Goal: Communication & Community: Answer question/provide support

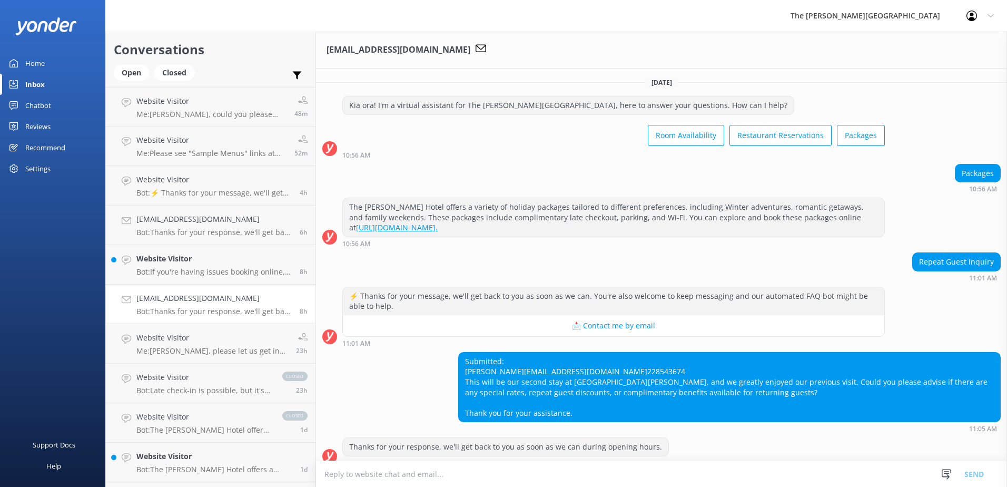
scroll to position [32, 0]
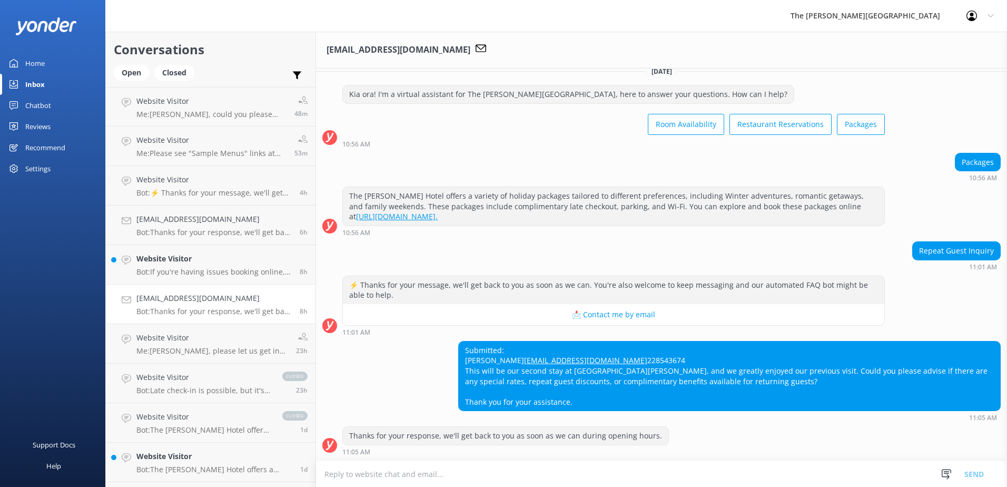
click at [392, 482] on textarea at bounding box center [661, 474] width 691 height 26
click at [401, 476] on textarea at bounding box center [661, 474] width 691 height 26
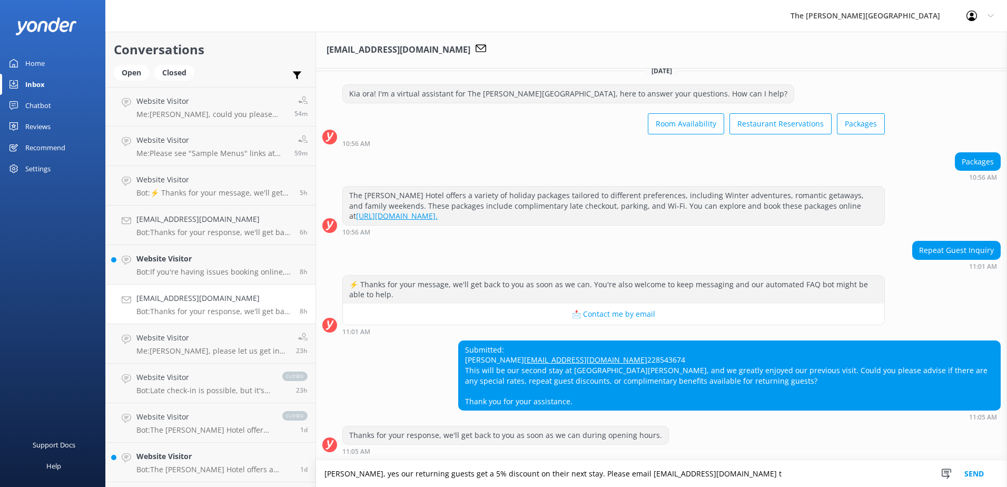
click at [626, 476] on textarea "[PERSON_NAME], yes our returning guests get a 5% discount on their next stay. P…" at bounding box center [661, 473] width 691 height 26
click at [820, 467] on textarea "[PERSON_NAME], yes our returning guests get a 5% discount on their next stay. P…" at bounding box center [661, 473] width 691 height 26
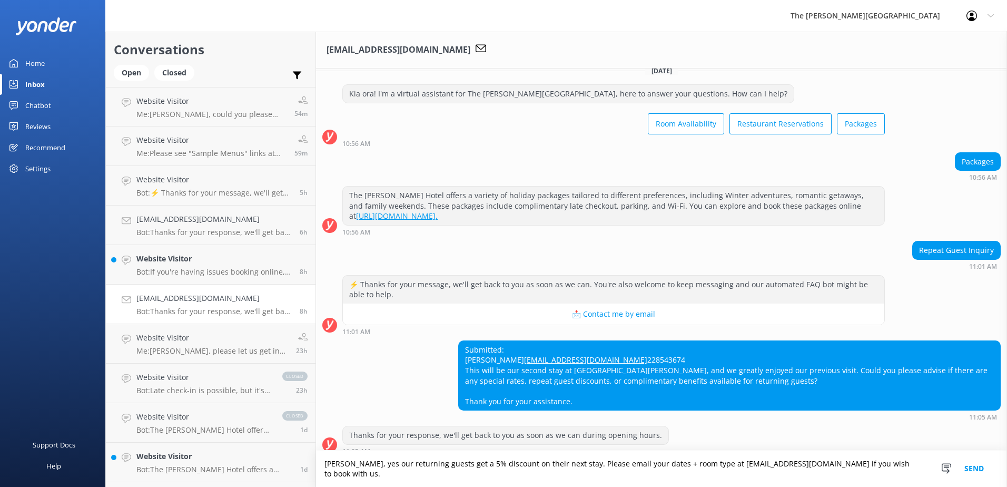
click at [369, 472] on textarea "[PERSON_NAME], yes our returning guests get a 5% discount on their next stay. P…" at bounding box center [661, 468] width 691 height 36
click at [506, 478] on textarea "[PERSON_NAME] ! Yes, our returning guests get a 5% discount on their next stay.…" at bounding box center [661, 468] width 691 height 36
click at [562, 470] on textarea "[PERSON_NAME] ! Yes, our returning guests get a 5% discount on their next stay.…" at bounding box center [661, 468] width 691 height 36
click at [597, 474] on textarea "[PERSON_NAME] ! Yes, our returning guests get a 5% discount on their next stay.…" at bounding box center [661, 468] width 691 height 36
click at [676, 474] on textarea "[PERSON_NAME] ! Yes, our returning guests get a 5% discount on their next stay.…" at bounding box center [661, 468] width 691 height 36
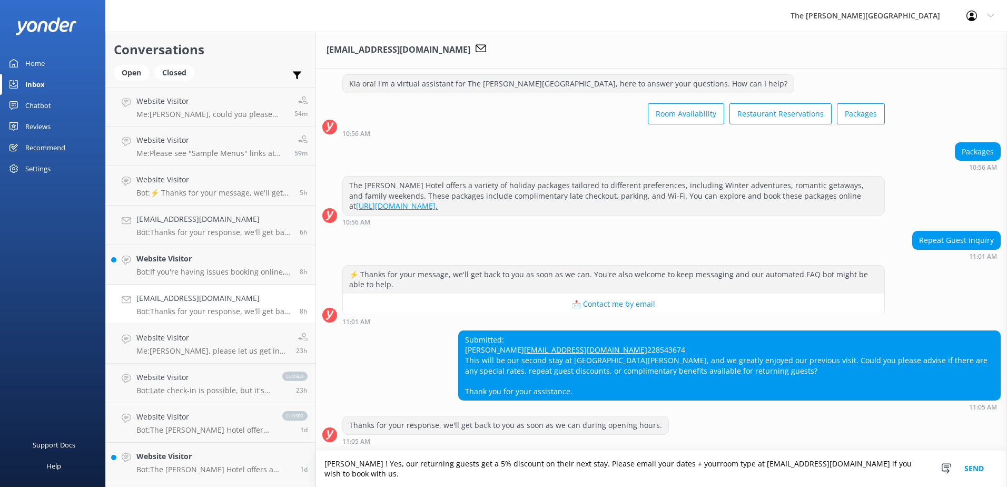
scroll to position [42, 0]
click at [732, 478] on textarea "[PERSON_NAME] ! Yes, our returning guests get a 5% discount on their next stay.…" at bounding box center [661, 468] width 691 height 36
click at [729, 458] on textarea "[PERSON_NAME] ! Yes, our returning guests get a 5% discount on their next stay.…" at bounding box center [661, 468] width 691 height 36
click at [708, 471] on textarea "[PERSON_NAME] ! Yes, our returning guests get a 5% discount on their next stay.…" at bounding box center [661, 468] width 691 height 36
click at [812, 469] on textarea "[PERSON_NAME] ! Yes, our returning guests get a 5% discount on their next stay.…" at bounding box center [661, 468] width 691 height 36
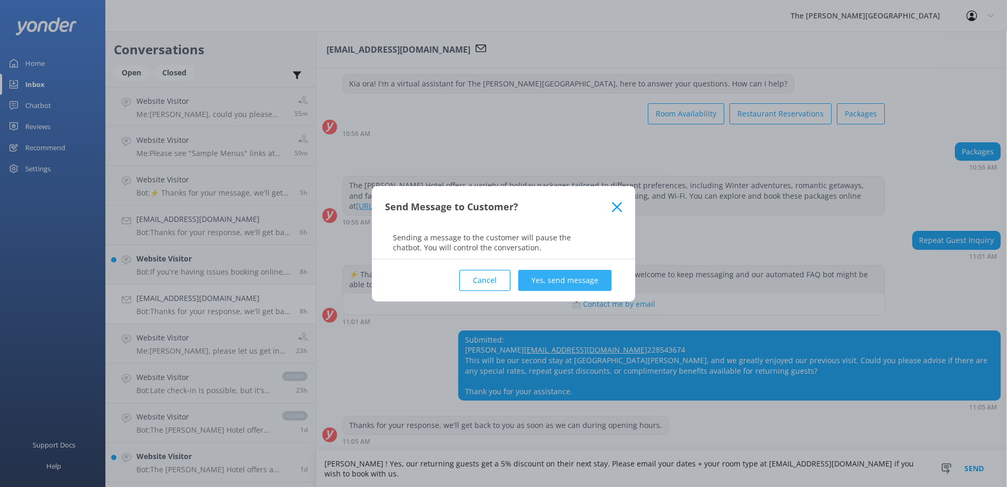
type textarea "[PERSON_NAME] ! Yes, our returning guests get a 5% discount on their next stay.…"
click at [562, 278] on button "Yes, send message" at bounding box center [564, 280] width 93 height 21
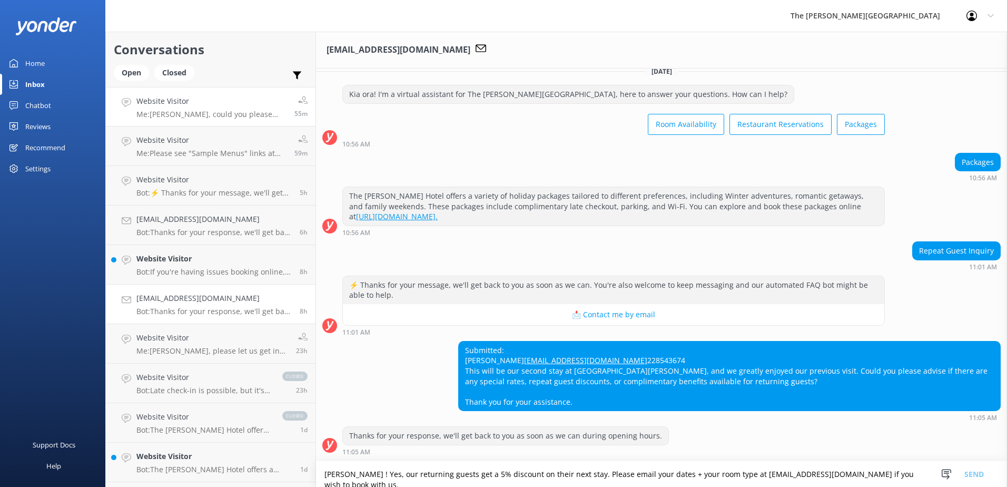
scroll to position [111, 0]
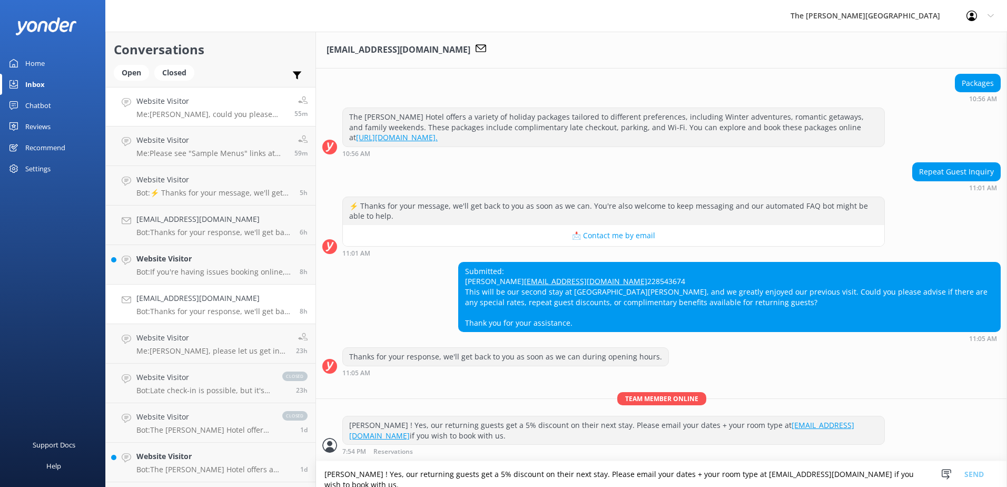
click at [213, 110] on p "Me: [PERSON_NAME], could you please provide us with an email so our events team…" at bounding box center [211, 114] width 150 height 9
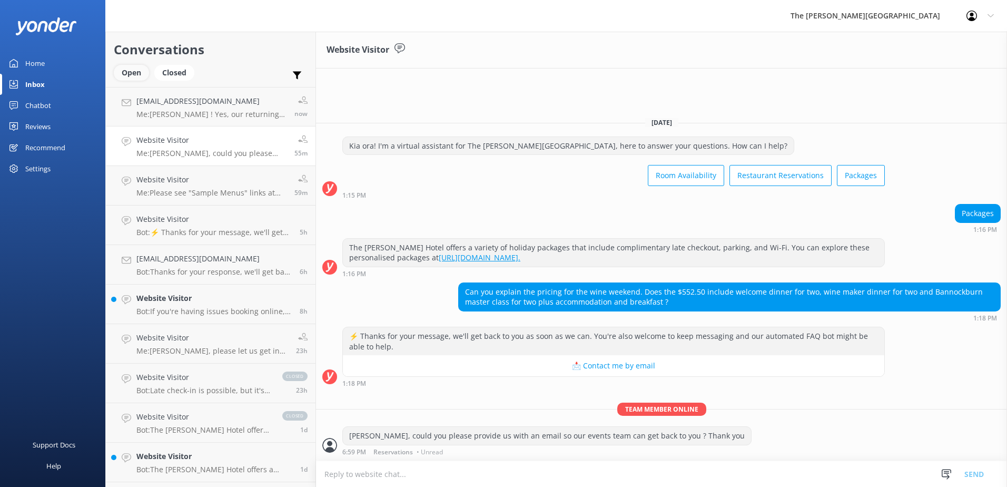
click at [129, 72] on div "Open" at bounding box center [131, 73] width 35 height 16
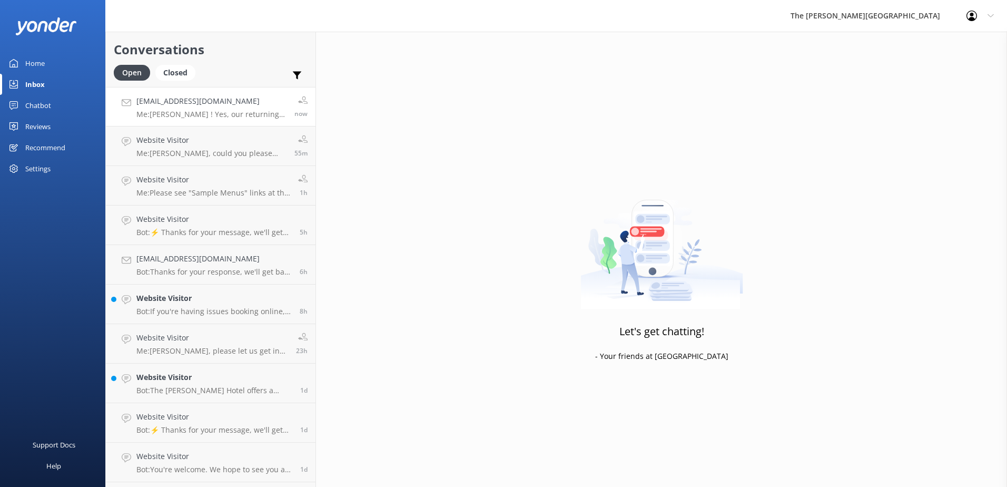
click at [221, 111] on p "Me: [PERSON_NAME] ! Yes, our returning guests get a 5% discount on their next s…" at bounding box center [211, 114] width 150 height 9
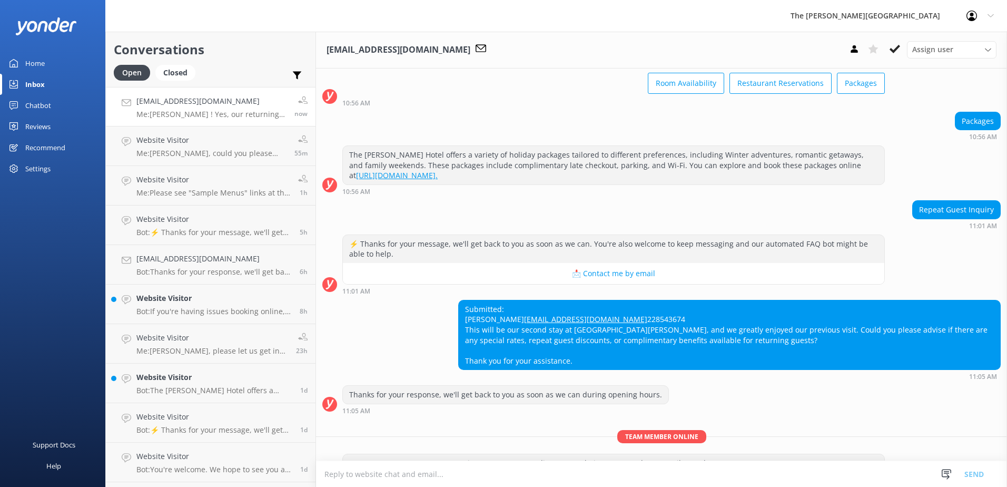
scroll to position [111, 0]
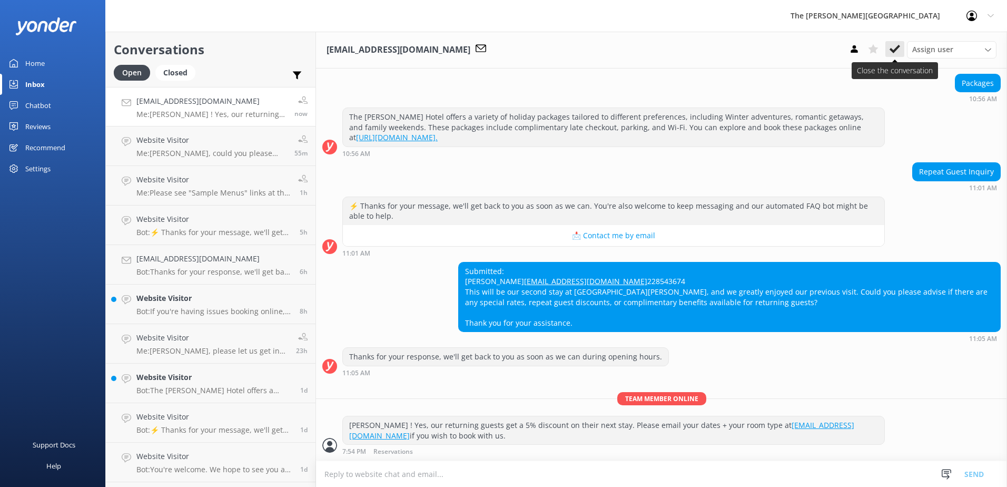
click at [898, 42] on button at bounding box center [894, 49] width 19 height 16
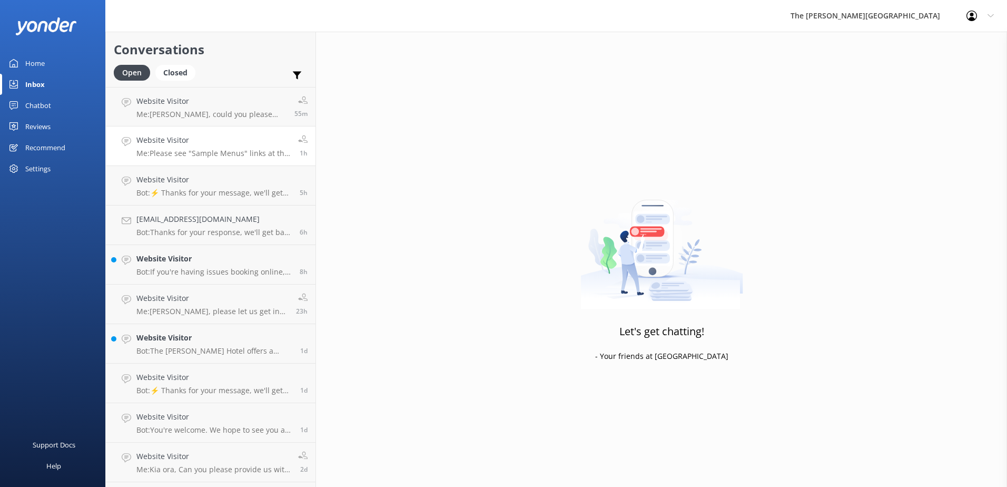
click at [186, 147] on div "Website Visitor Me: Please see "Sample Menus" links at the bottom right." at bounding box center [213, 145] width 154 height 23
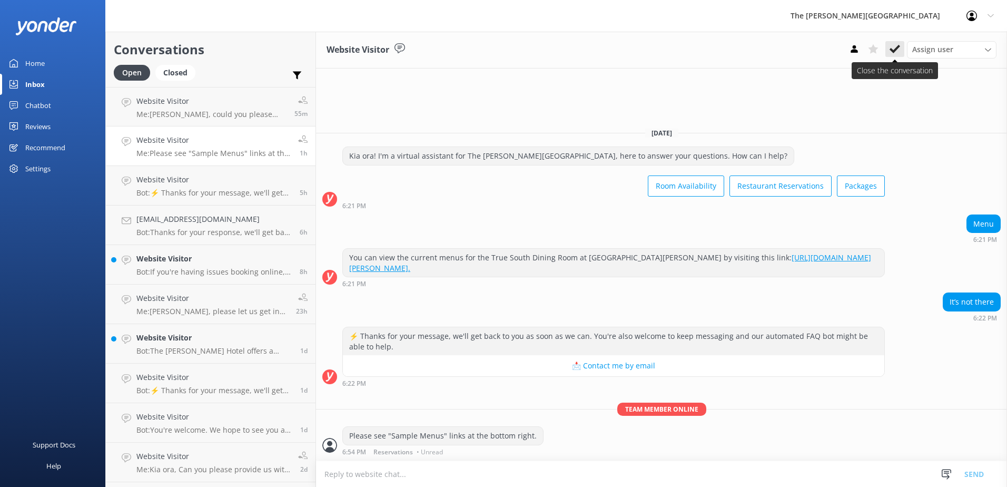
click at [894, 46] on icon at bounding box center [895, 49] width 11 height 11
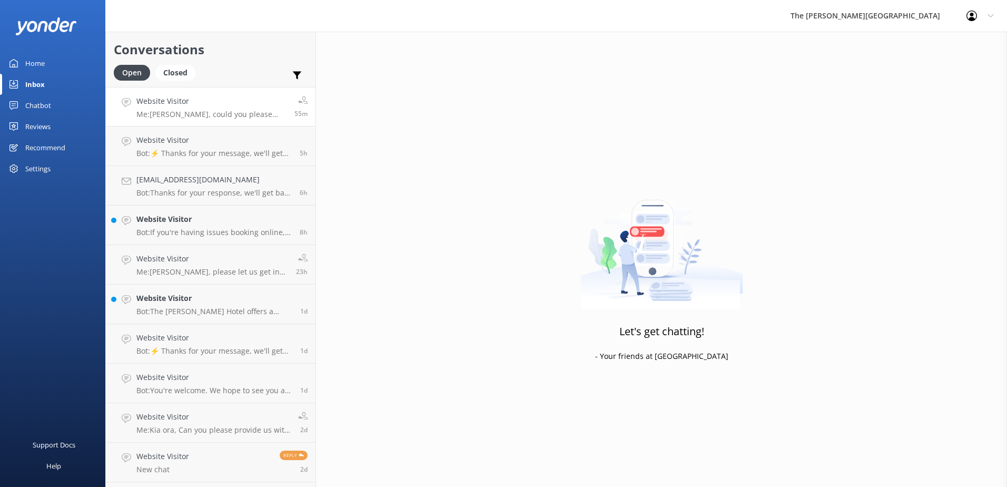
click at [206, 119] on p "Me: [PERSON_NAME], could you please provide us with an email so our events team…" at bounding box center [211, 114] width 150 height 9
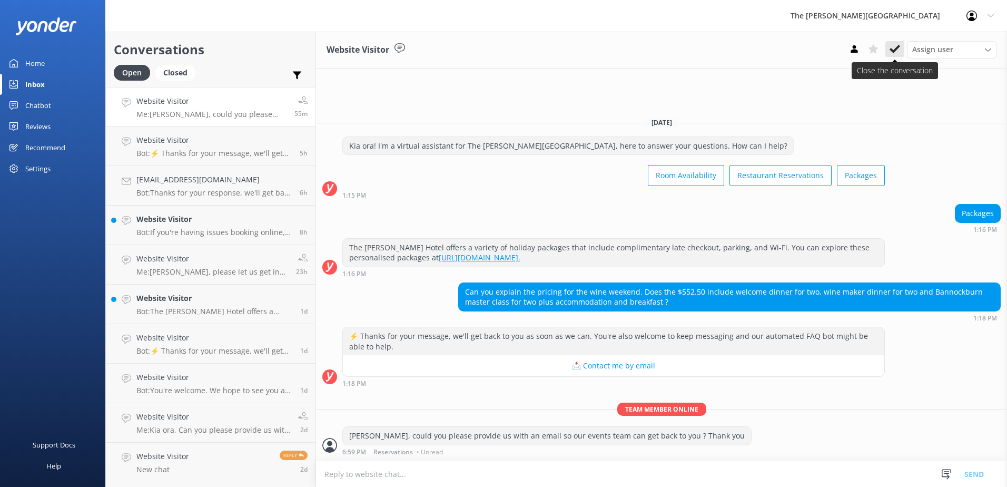
click at [893, 48] on icon at bounding box center [895, 49] width 11 height 11
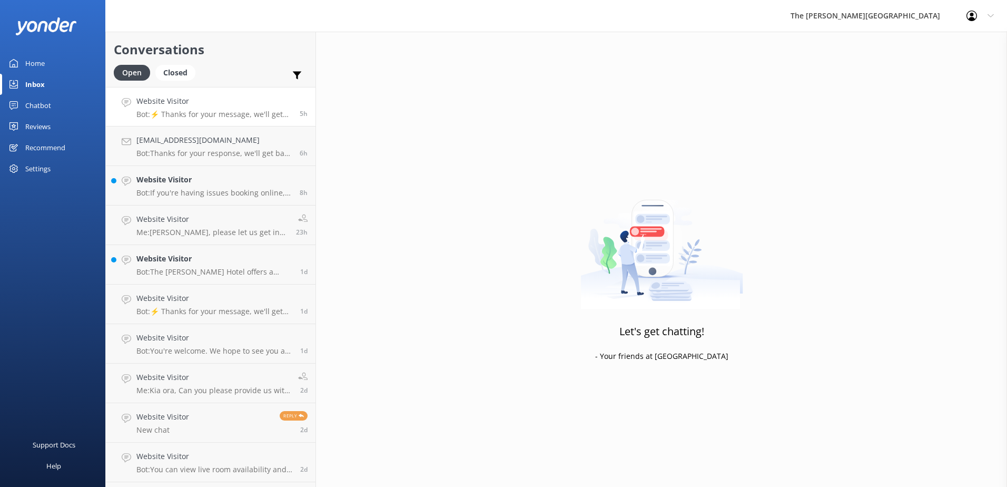
click at [187, 112] on p "Bot: ⚡ Thanks for your message, we'll get back to you as soon as we can. You're…" at bounding box center [213, 114] width 155 height 9
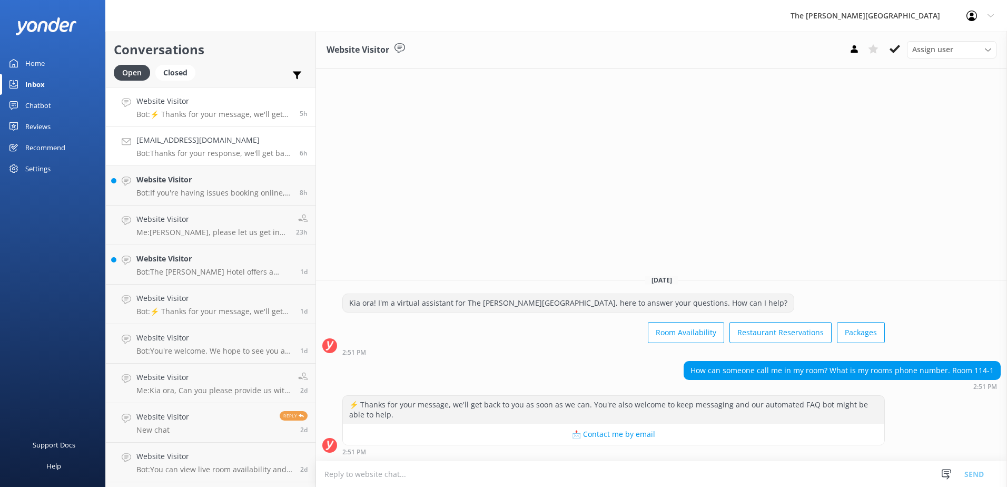
click at [191, 141] on h4 "[EMAIL_ADDRESS][DOMAIN_NAME]" at bounding box center [213, 140] width 155 height 12
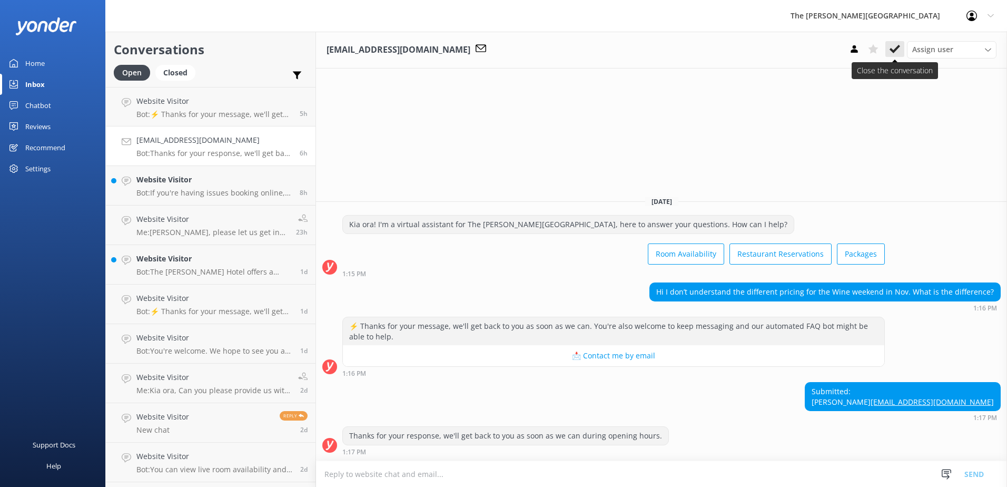
click at [898, 47] on use at bounding box center [895, 49] width 11 height 8
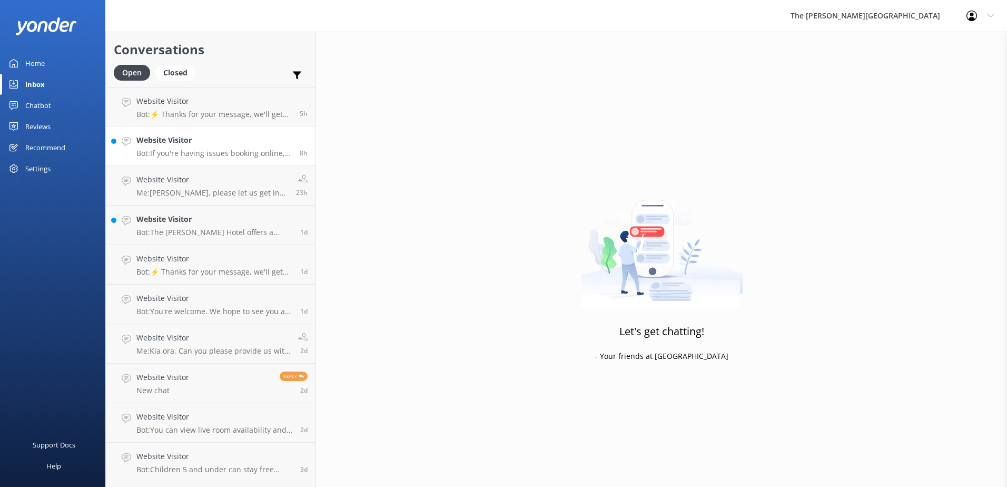
click at [212, 152] on p "Bot: If you're having issues booking online, please contact us at [PHONE_NUMBER…" at bounding box center [213, 153] width 155 height 9
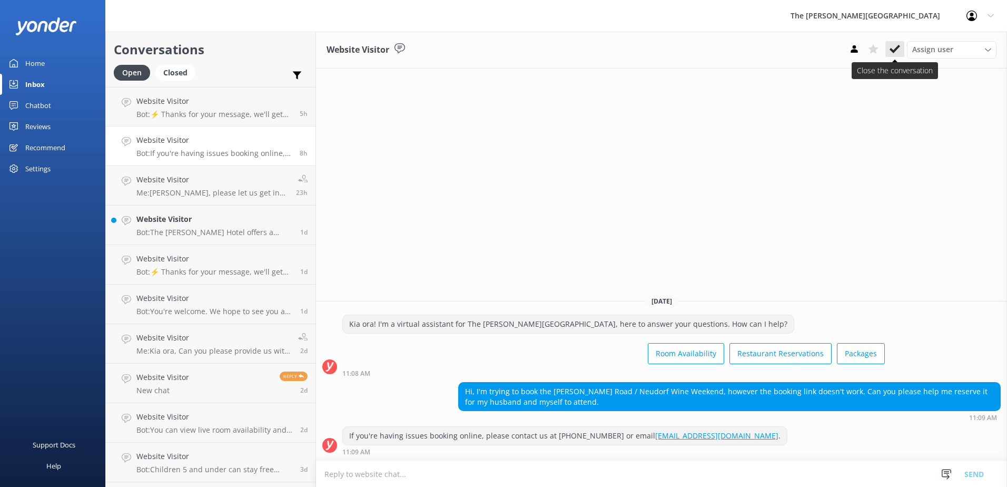
click at [895, 44] on icon at bounding box center [895, 49] width 11 height 11
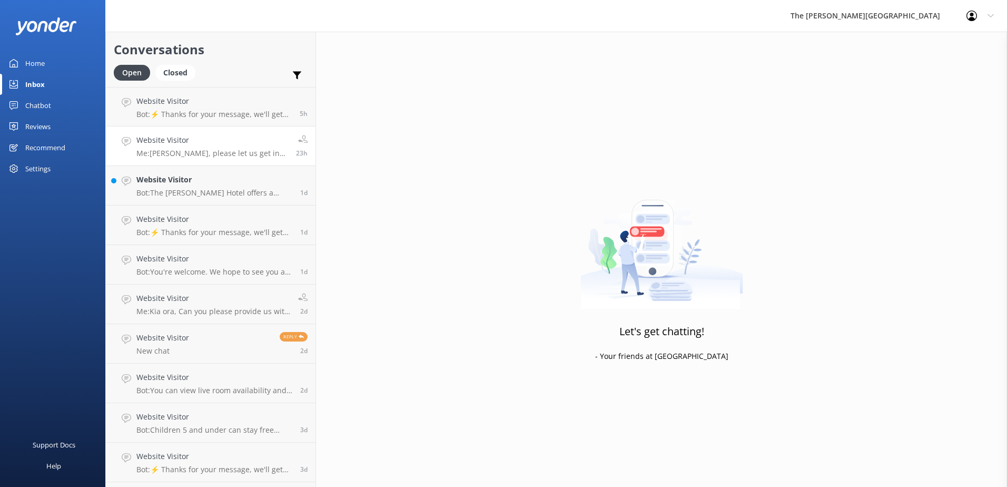
click at [230, 156] on p "Me: [PERSON_NAME], please let us get in touch with our event department and we …" at bounding box center [212, 153] width 152 height 9
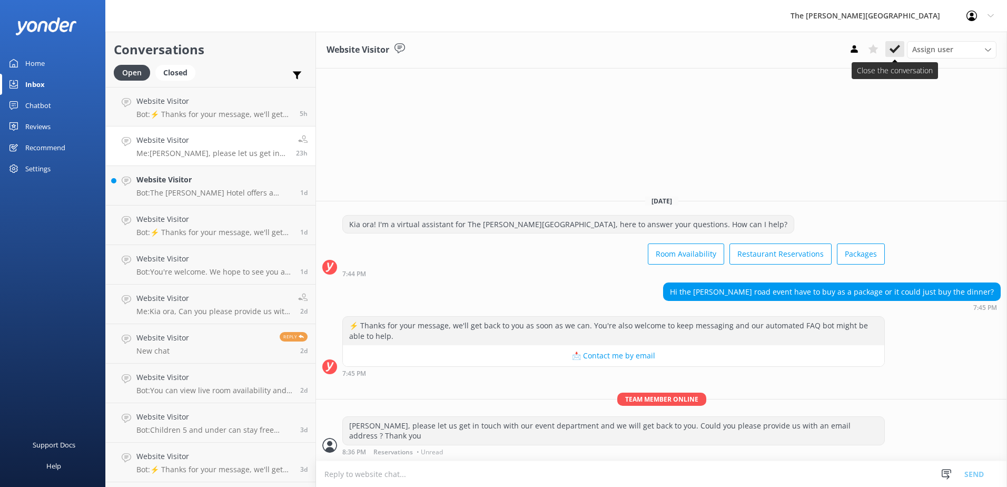
click at [893, 48] on icon at bounding box center [895, 49] width 11 height 11
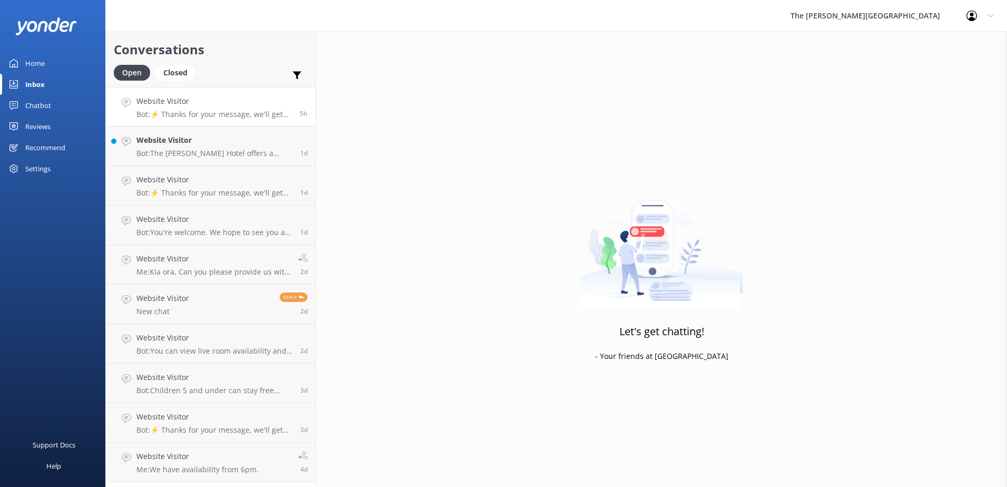
click at [199, 110] on p "Bot: ⚡ Thanks for your message, we'll get back to you as soon as we can. You're…" at bounding box center [213, 114] width 155 height 9
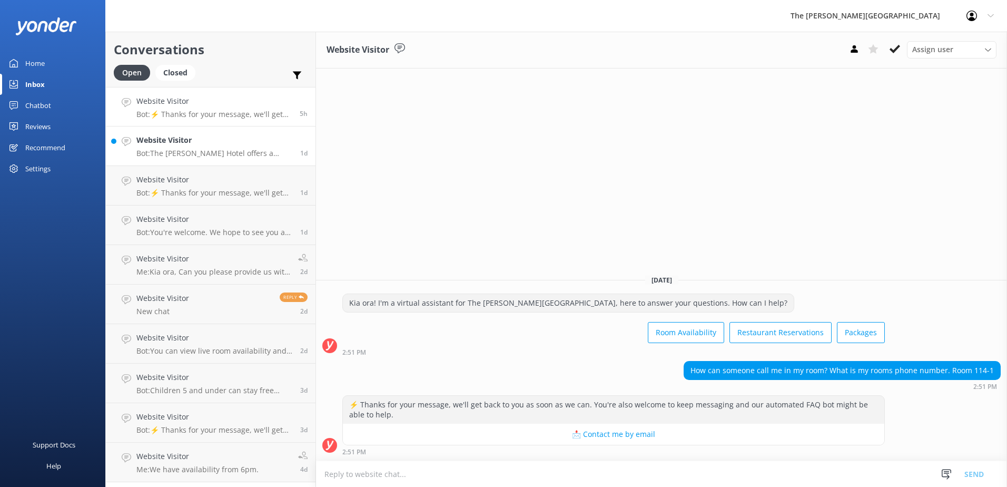
click at [221, 140] on h4 "Website Visitor" at bounding box center [214, 140] width 156 height 12
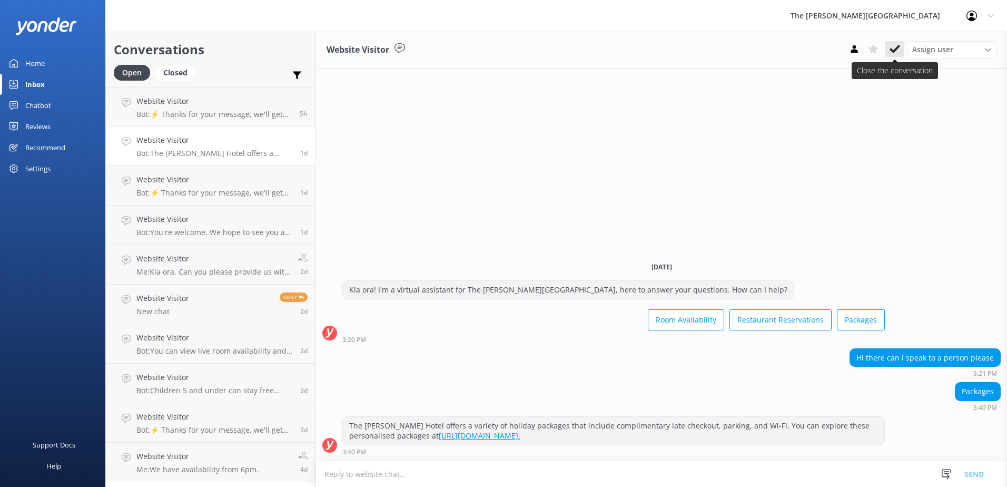
click at [891, 53] on icon at bounding box center [895, 49] width 11 height 11
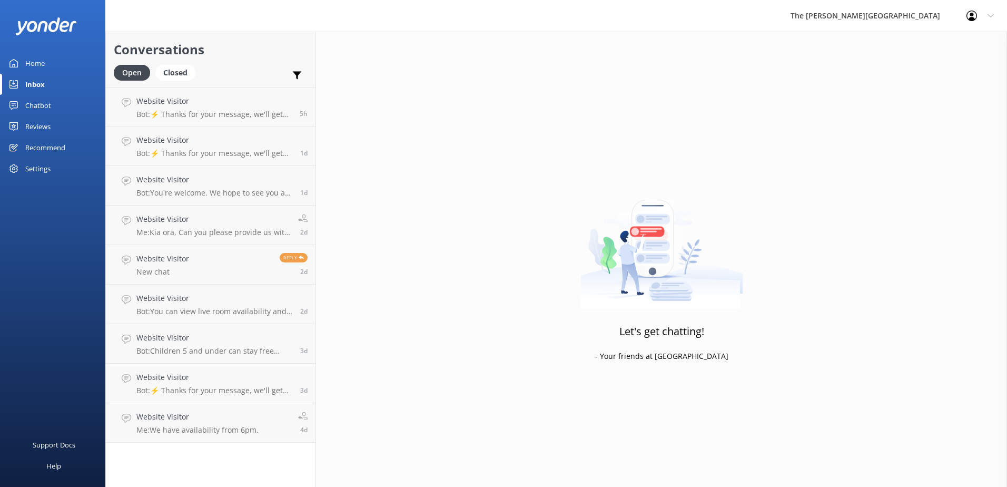
click at [176, 152] on p "Bot: ⚡ Thanks for your message, we'll get back to you as soon as we can. You're…" at bounding box center [214, 153] width 156 height 9
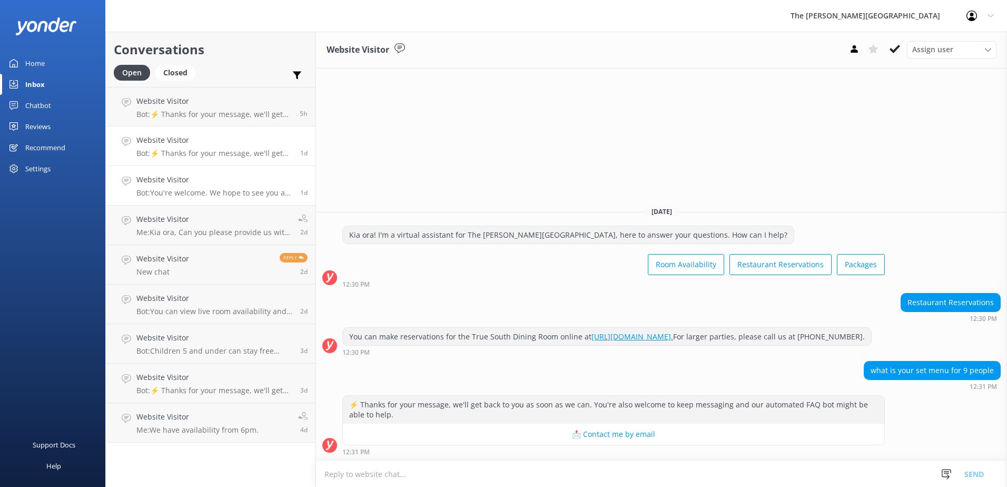
click at [171, 189] on p "Bot: You're welcome. We hope to see you at The [PERSON_NAME][GEOGRAPHIC_DATA] s…" at bounding box center [214, 192] width 156 height 9
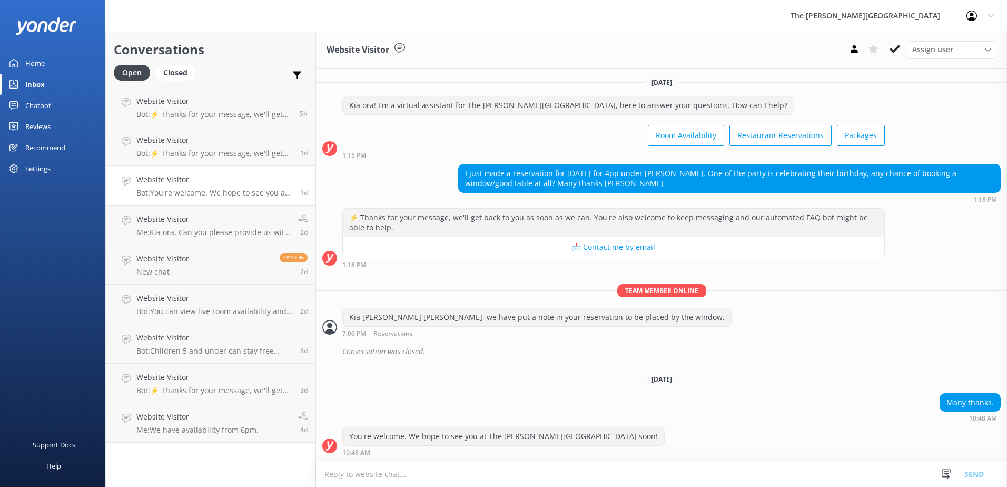
scroll to position [1, 0]
click at [170, 415] on h4 "Website Visitor" at bounding box center [197, 417] width 122 height 12
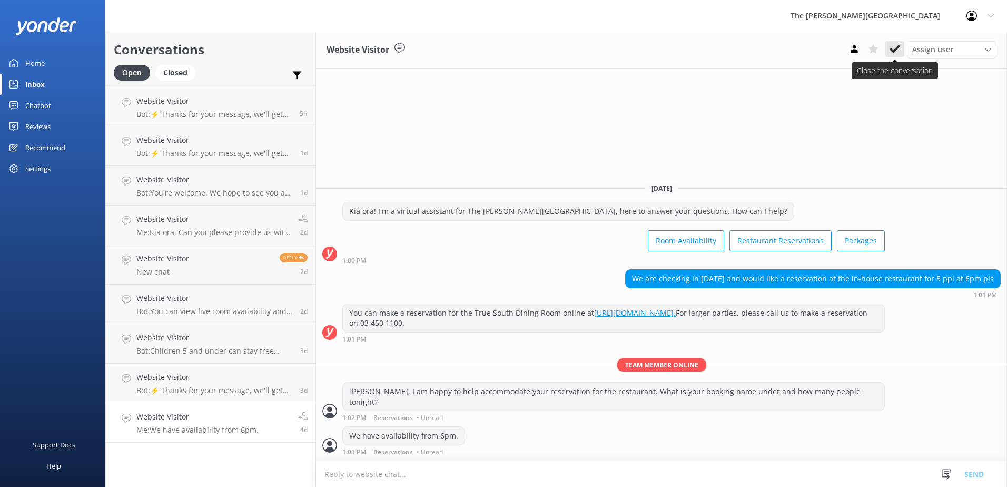
click at [893, 48] on icon at bounding box center [895, 49] width 11 height 11
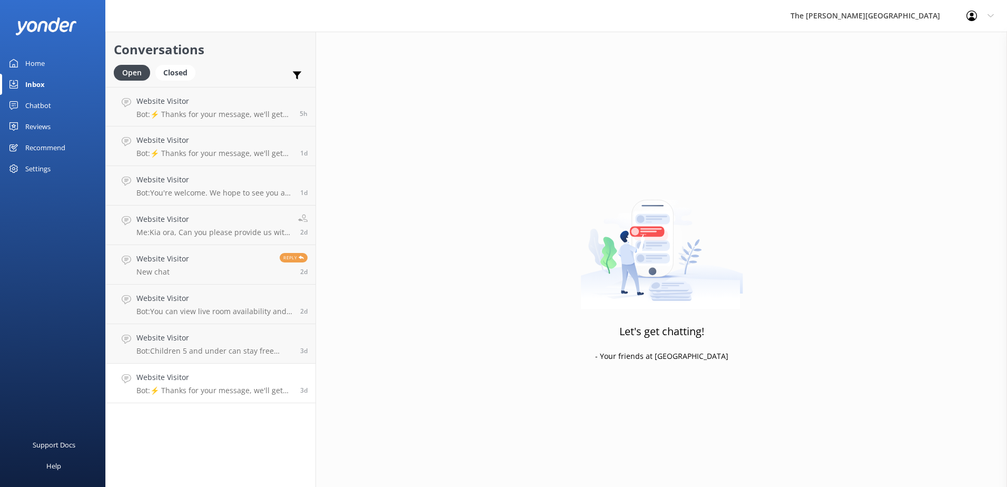
click at [213, 395] on link "Website Visitor Bot: ⚡ Thanks for your message, we'll get back to you as soon a…" at bounding box center [211, 383] width 210 height 40
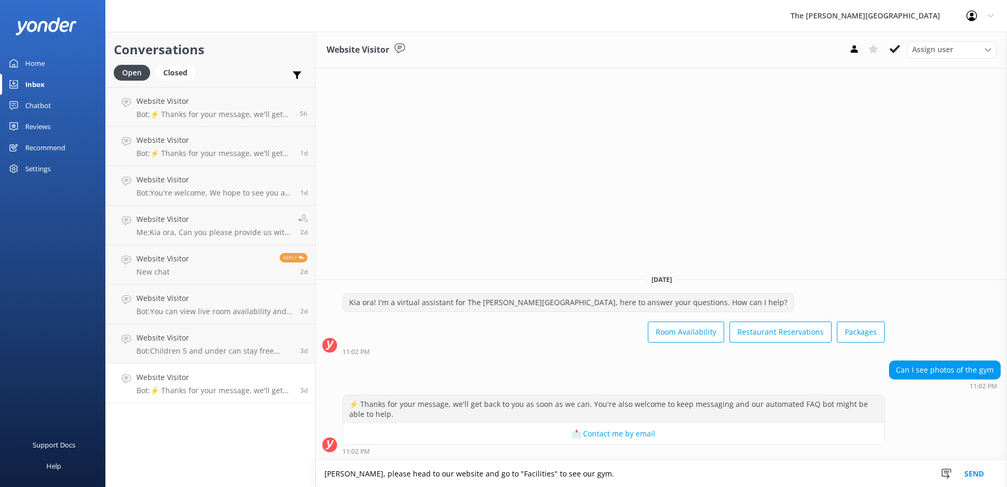
drag, startPoint x: 515, startPoint y: 472, endPoint x: 587, endPoint y: 454, distance: 73.8
click at [518, 472] on textarea "[PERSON_NAME], please head to our website and go to "Facilities" to see our gym." at bounding box center [661, 473] width 691 height 26
drag, startPoint x: 583, startPoint y: 475, endPoint x: 641, endPoint y: 476, distance: 57.9
click at [584, 475] on textarea "[PERSON_NAME], please head to our website and go to "Facilities > About The [PE…" at bounding box center [661, 473] width 691 height 26
click at [697, 472] on textarea "[PERSON_NAME], please head to our website and go to "Facilities > About The [PE…" at bounding box center [661, 473] width 691 height 26
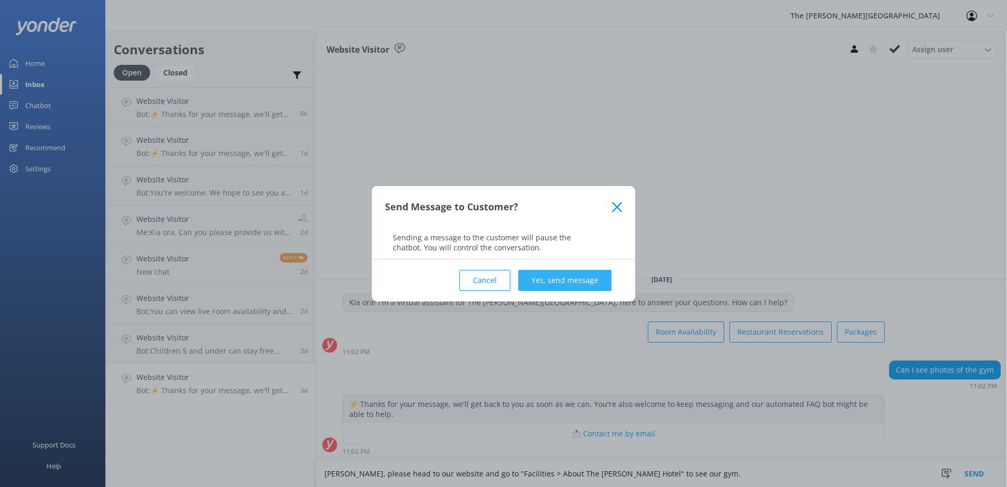
type textarea "[PERSON_NAME], please head to our website and go to "Facilities > About The [PE…"
click at [546, 282] on button "Yes, send message" at bounding box center [564, 280] width 93 height 21
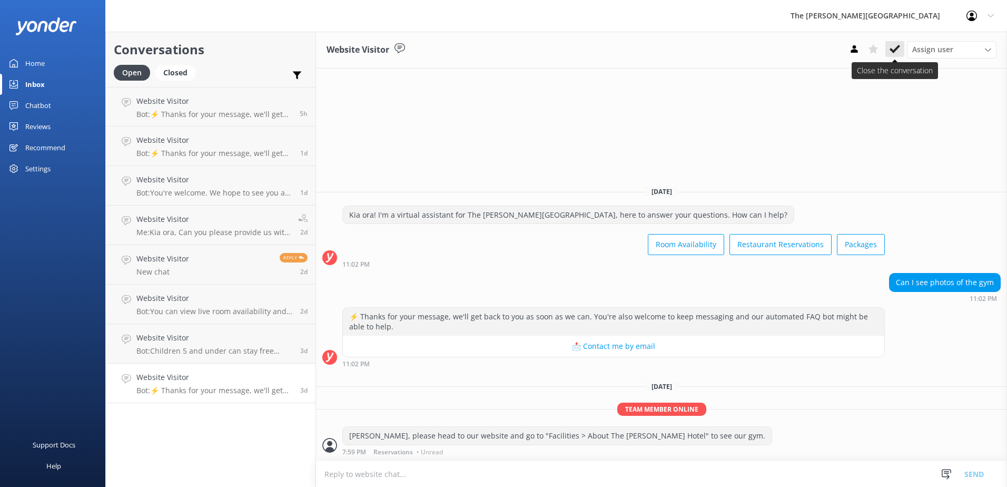
click at [893, 48] on icon at bounding box center [895, 49] width 11 height 11
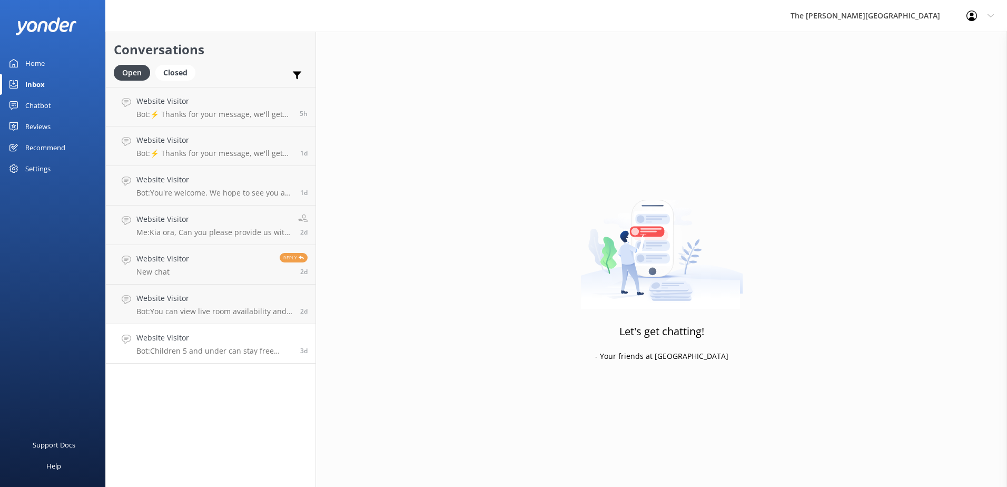
click at [188, 347] on p "Bot: Children 5 and under can stay free when sharing existing bedding with pare…" at bounding box center [214, 350] width 156 height 9
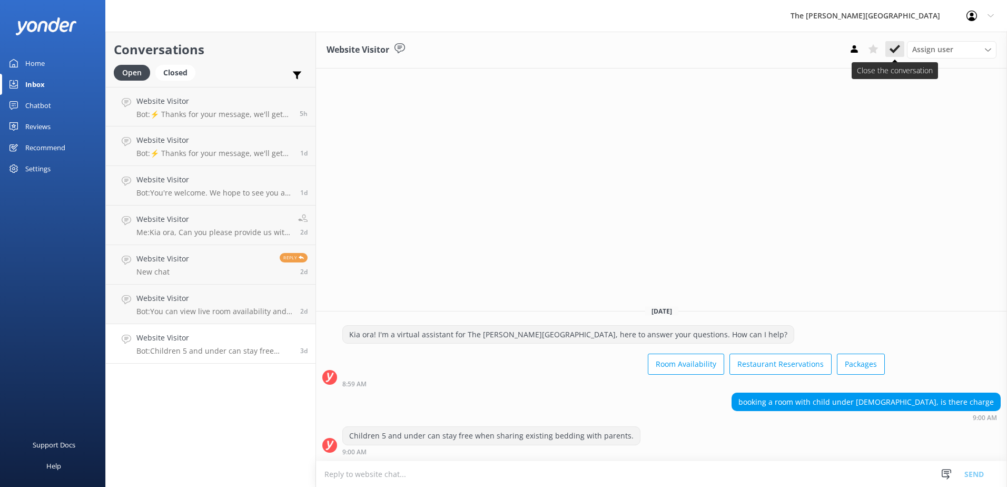
click at [894, 49] on icon at bounding box center [895, 49] width 11 height 11
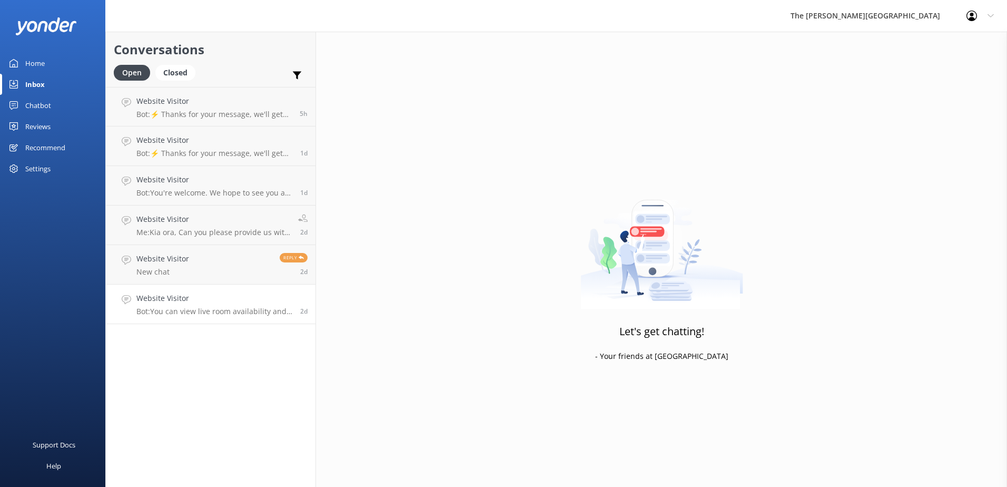
click at [244, 303] on h4 "Website Visitor" at bounding box center [214, 298] width 156 height 12
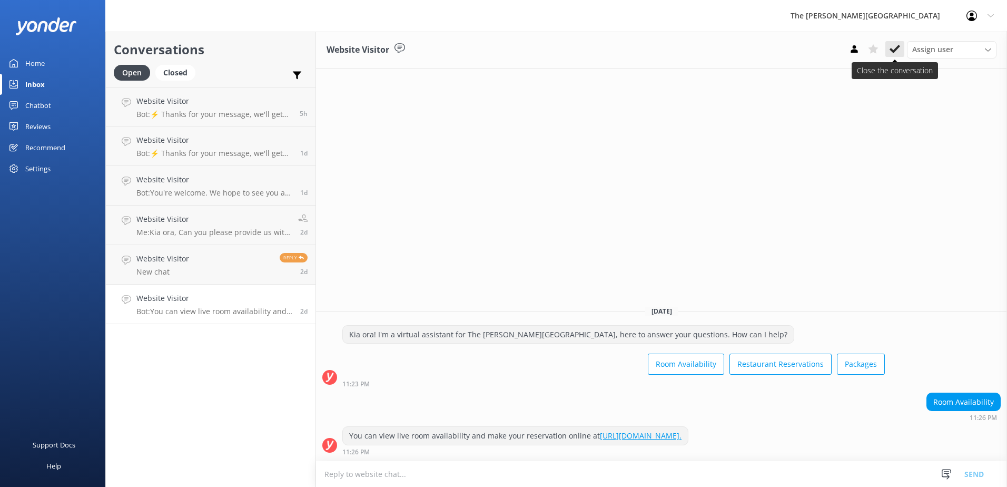
click at [895, 46] on icon at bounding box center [895, 49] width 11 height 11
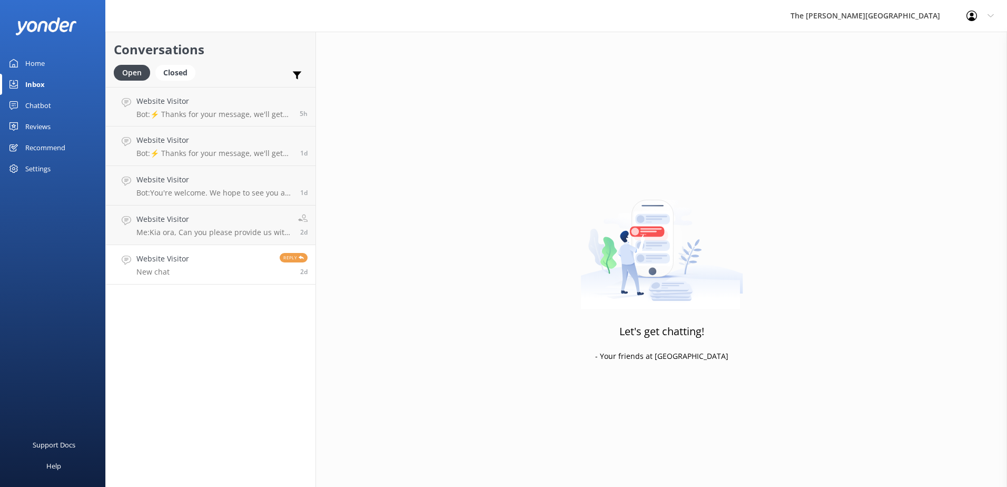
click at [203, 264] on link "Website Visitor New chat Reply 2d" at bounding box center [211, 265] width 210 height 40
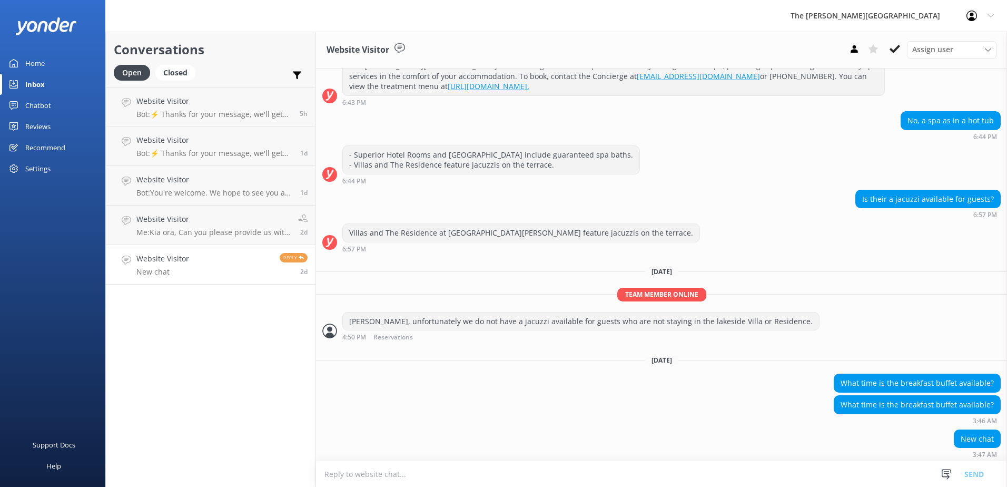
scroll to position [144, 0]
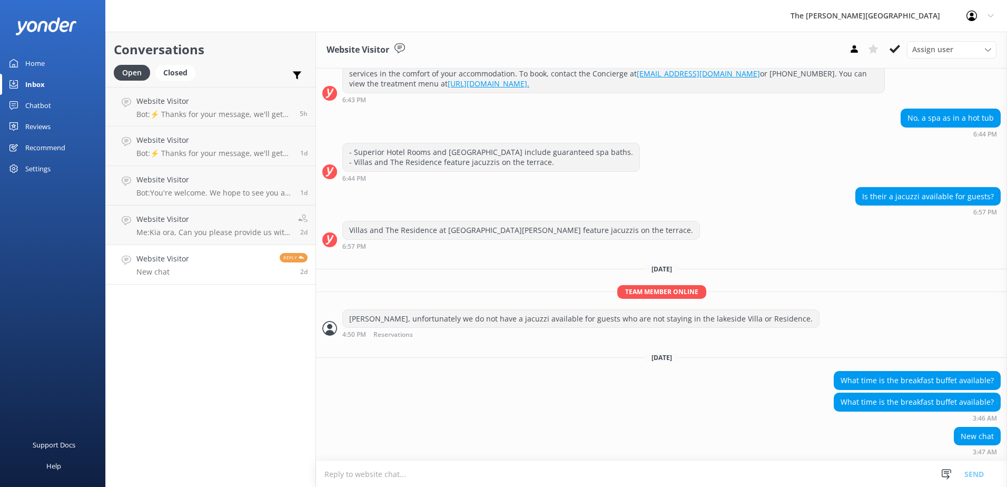
click at [457, 475] on textarea at bounding box center [661, 474] width 691 height 26
type textarea "Kia Ora, breakfast starts from 7 to 10:30."
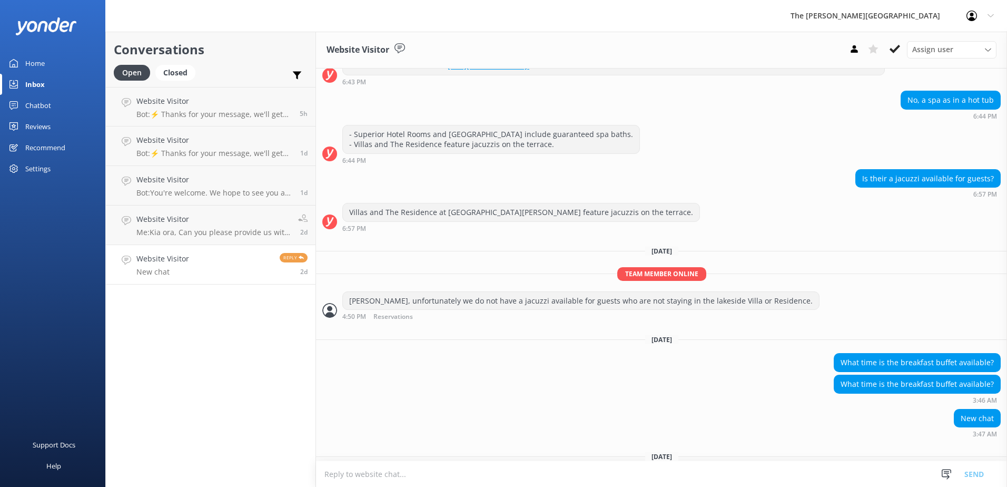
scroll to position [205, 0]
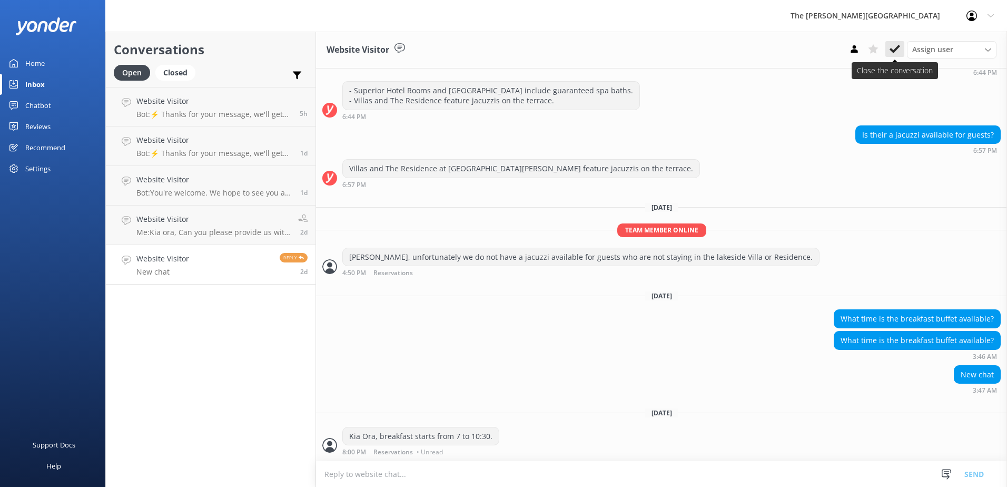
click at [895, 45] on icon at bounding box center [895, 49] width 11 height 11
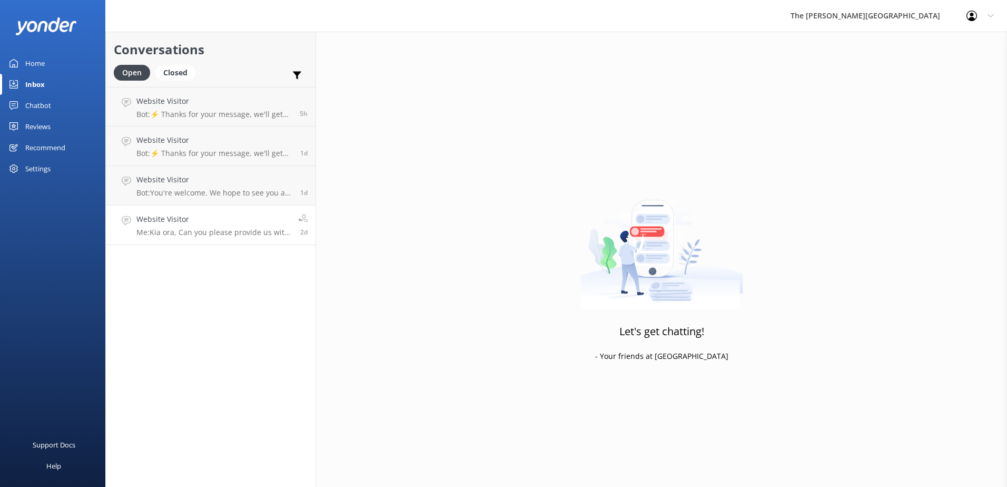
click at [203, 221] on h4 "Website Visitor" at bounding box center [213, 219] width 154 height 12
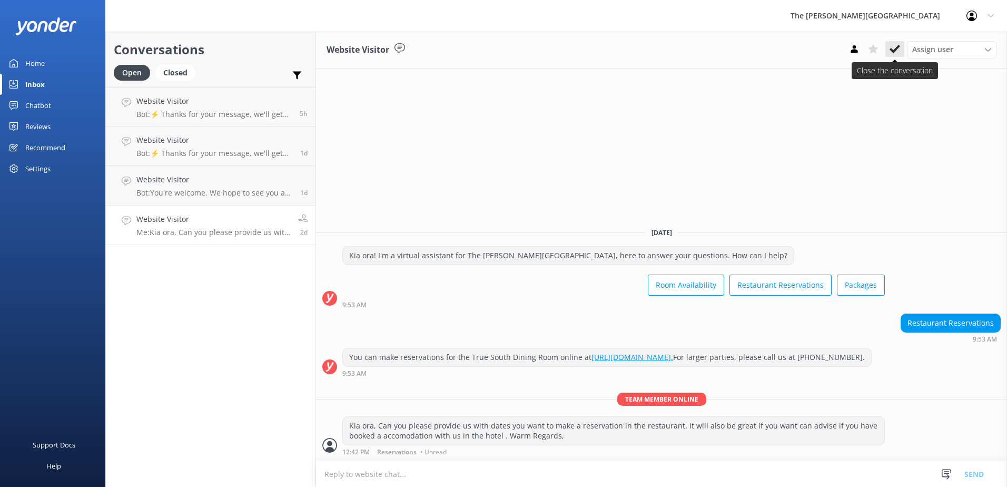
click at [900, 48] on icon at bounding box center [895, 49] width 11 height 11
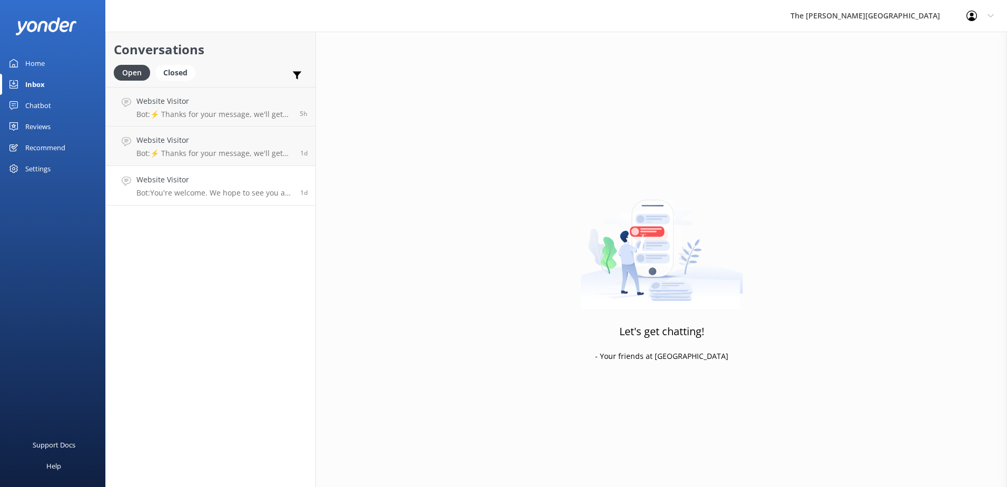
click at [230, 192] on p "Bot: You're welcome. We hope to see you at The [PERSON_NAME][GEOGRAPHIC_DATA] s…" at bounding box center [214, 192] width 156 height 9
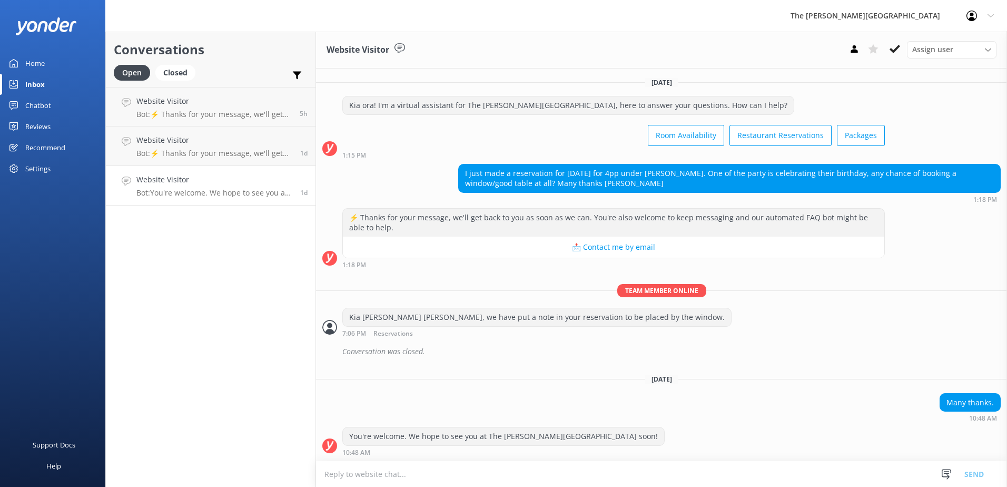
scroll to position [1, 0]
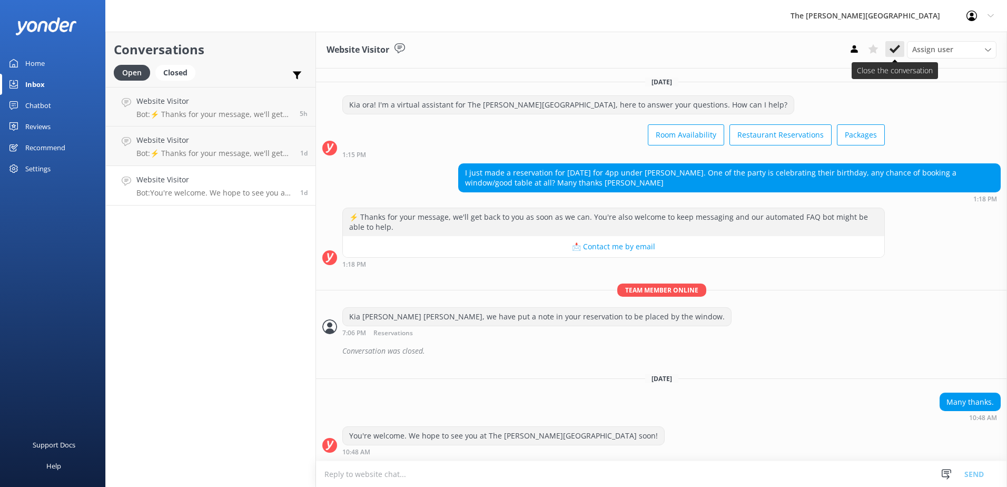
click at [895, 44] on icon at bounding box center [895, 49] width 11 height 11
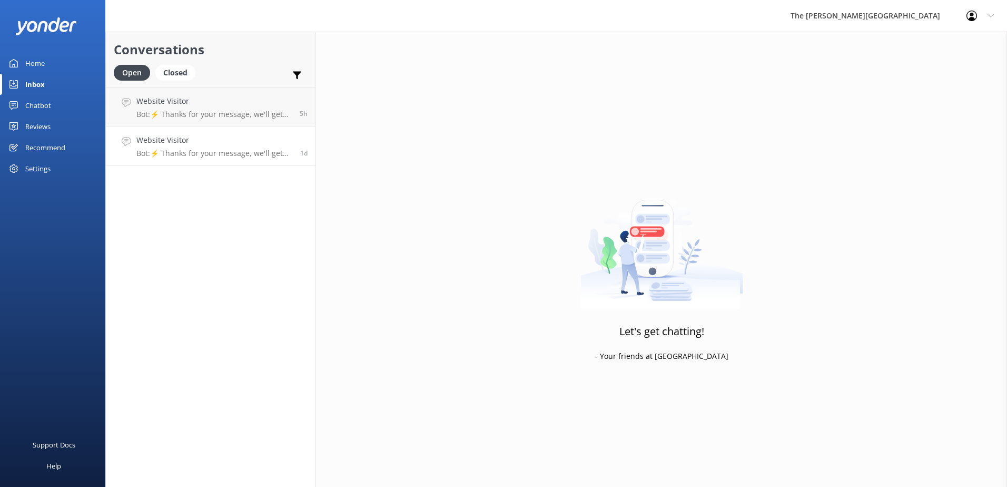
click at [195, 152] on p "Bot: ⚡ Thanks for your message, we'll get back to you as soon as we can. You're…" at bounding box center [214, 153] width 156 height 9
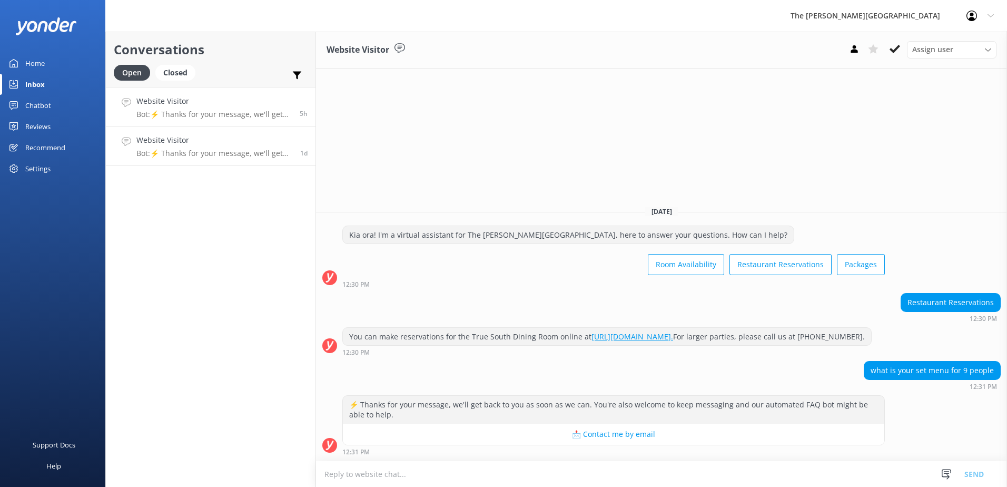
click at [229, 104] on h4 "Website Visitor" at bounding box center [213, 101] width 155 height 12
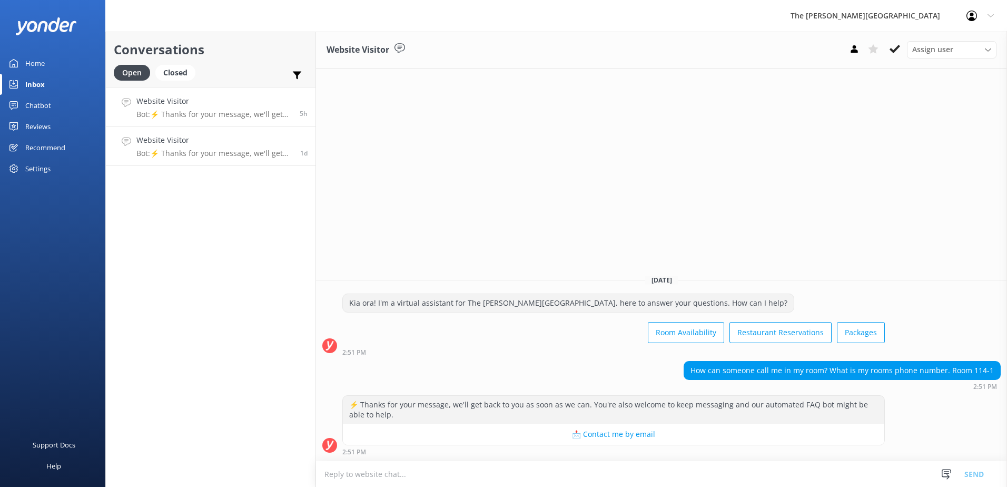
click at [193, 145] on h4 "Website Visitor" at bounding box center [214, 140] width 156 height 12
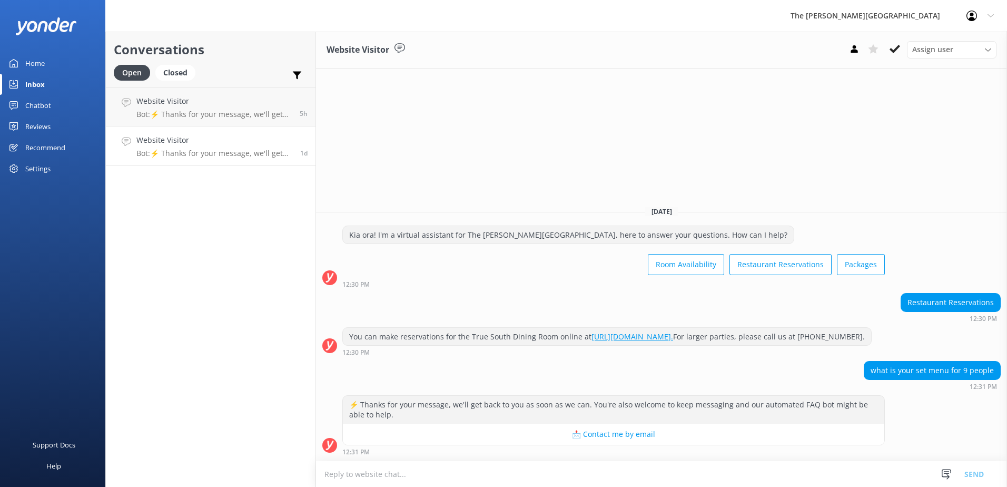
click at [402, 471] on textarea at bounding box center [661, 474] width 691 height 26
click at [564, 471] on textarea "[PERSON_NAME], please visit ou website and head to "Food & Wine" to see our men…" at bounding box center [661, 473] width 691 height 26
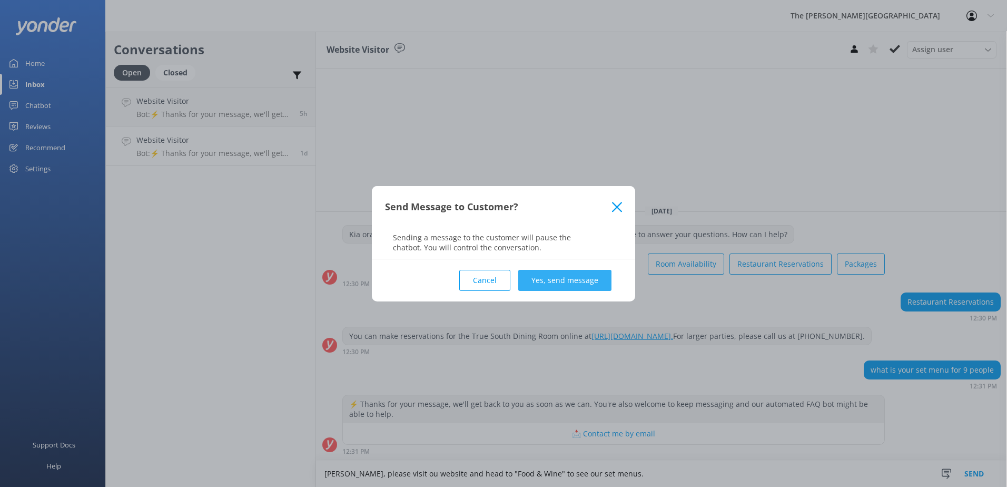
type textarea "[PERSON_NAME], please visit ou website and head to "Food & Wine" to see our set…"
click at [582, 283] on button "Yes, send message" at bounding box center [564, 280] width 93 height 21
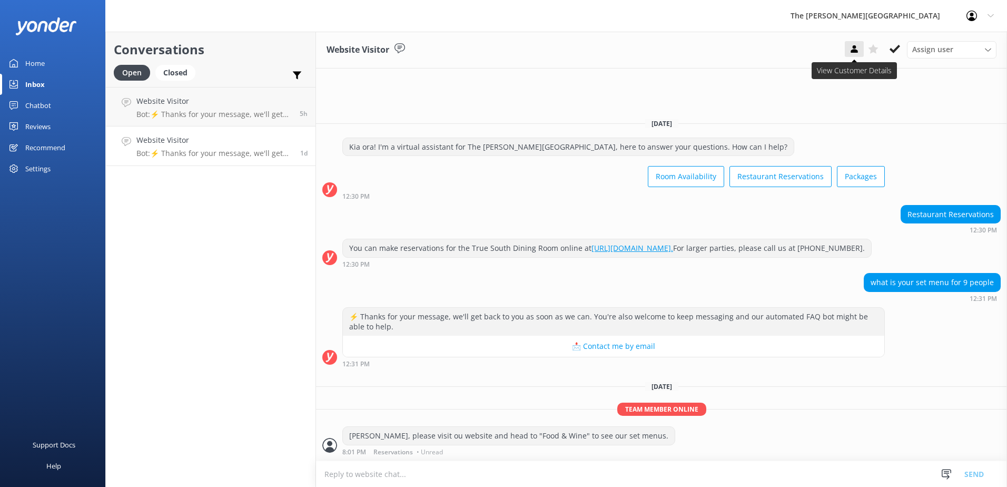
drag, startPoint x: 895, startPoint y: 46, endPoint x: 850, endPoint y: 56, distance: 45.8
click at [895, 46] on icon at bounding box center [895, 49] width 11 height 11
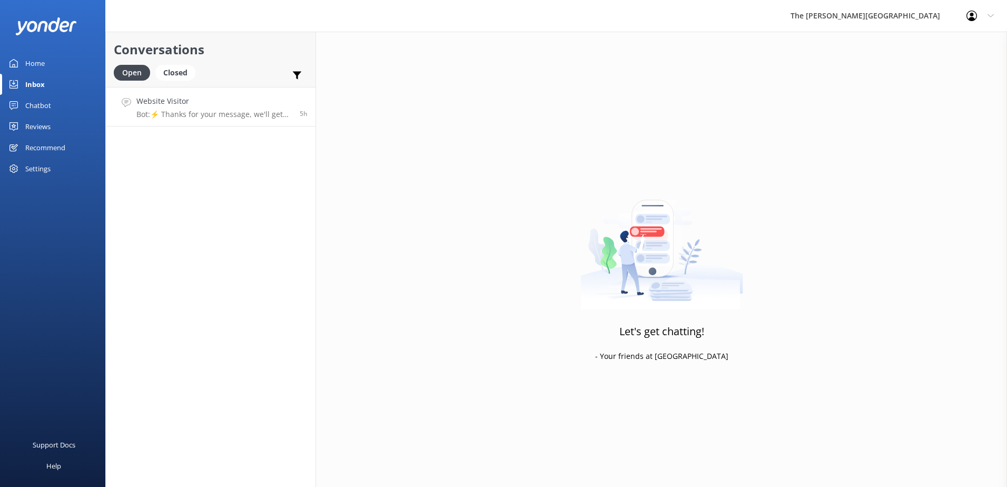
click at [213, 109] on div "Website Visitor Bot: ⚡ Thanks for your message, we'll get back to you as soon a…" at bounding box center [213, 106] width 155 height 23
